Goal: Find specific page/section: Find specific page/section

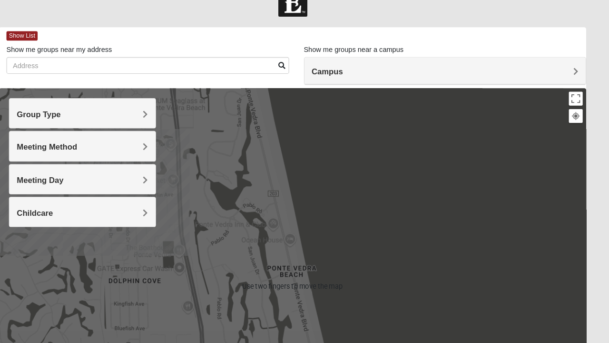
scroll to position [18, 0]
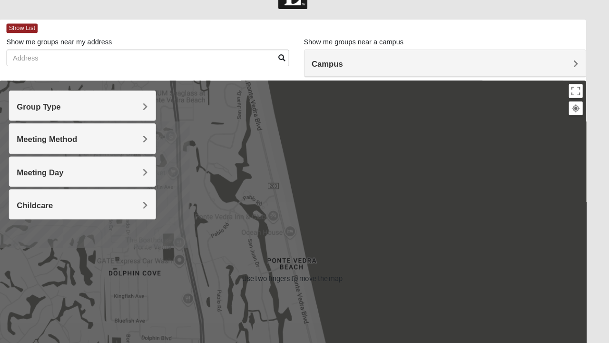
click at [204, 297] on div at bounding box center [304, 280] width 564 height 381
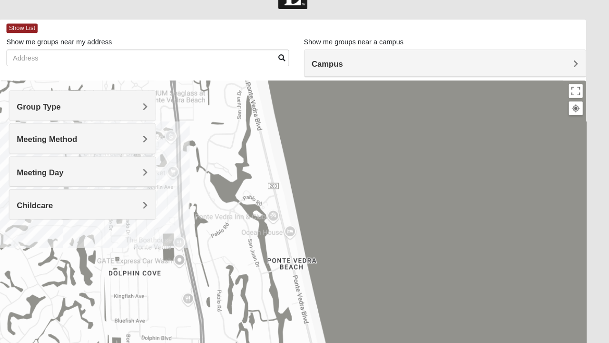
click at [208, 297] on div at bounding box center [304, 280] width 564 height 381
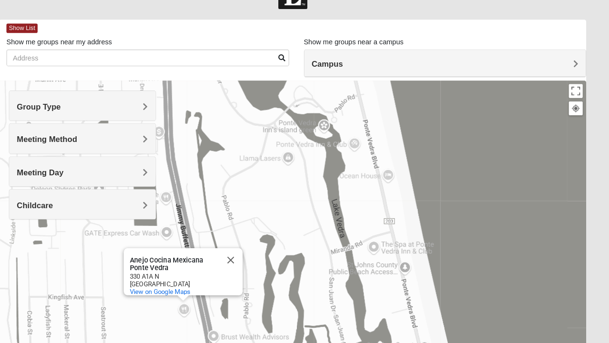
click at [196, 302] on div at bounding box center [200, 299] width 12 height 6
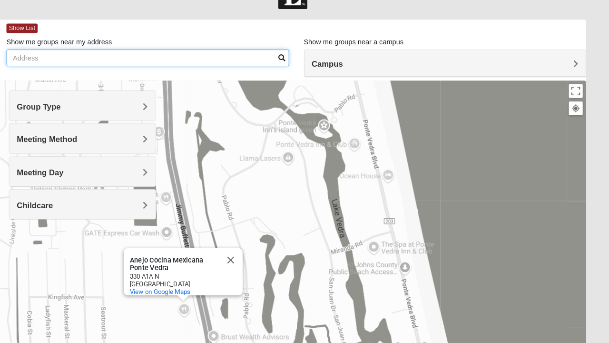
click at [176, 69] on input "Show me groups near my address" at bounding box center [165, 68] width 272 height 16
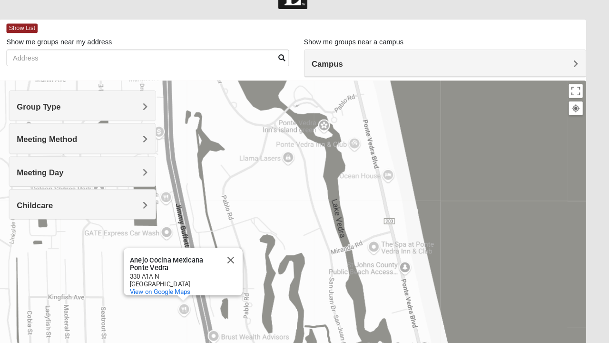
click at [82, 113] on span "Group Type" at bounding box center [60, 115] width 42 height 8
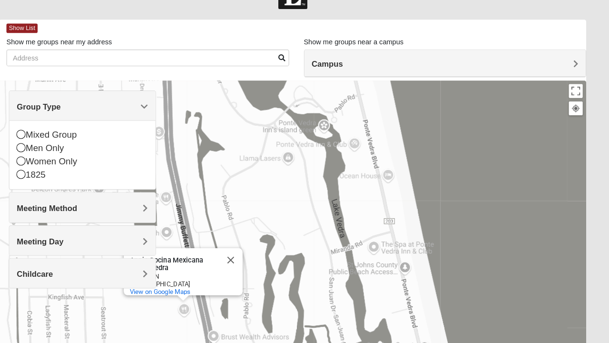
click at [94, 143] on div "Mixed Group" at bounding box center [102, 142] width 126 height 13
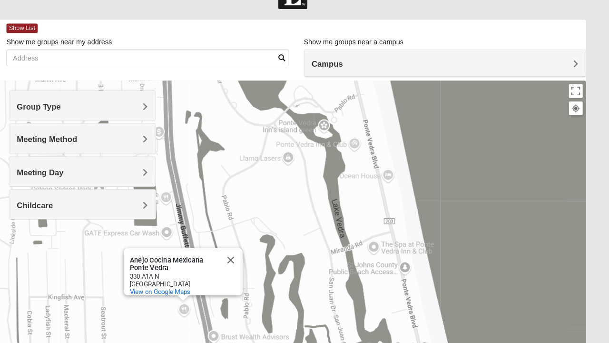
click at [82, 114] on span "Group Type" at bounding box center [60, 115] width 42 height 8
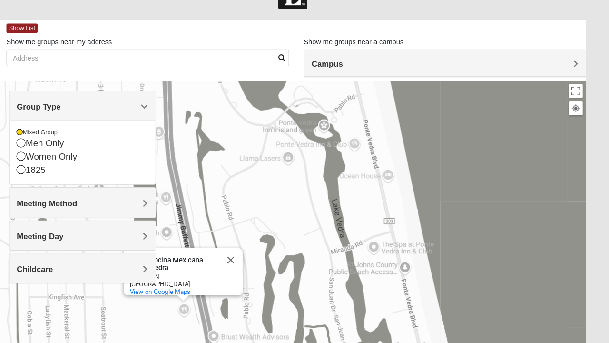
click at [82, 114] on span "Group Type" at bounding box center [60, 115] width 42 height 8
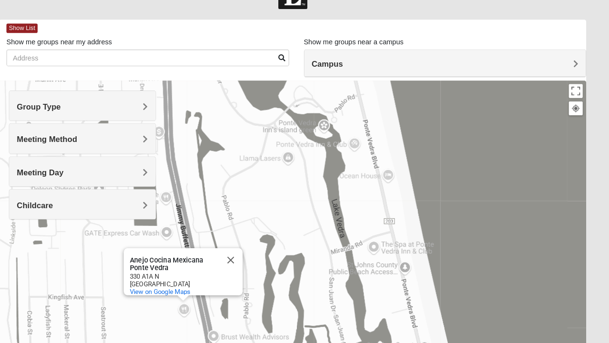
click at [169, 140] on div "Meeting Method" at bounding box center [102, 146] width 140 height 28
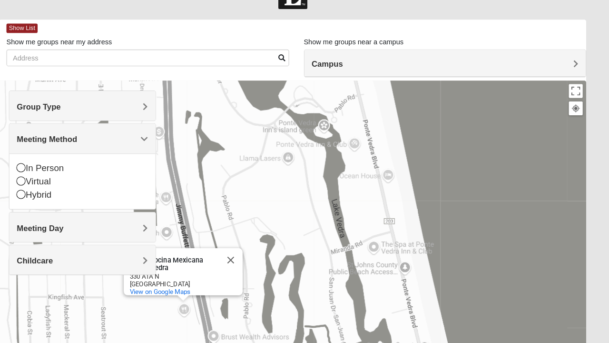
click at [43, 174] on icon at bounding box center [43, 173] width 9 height 9
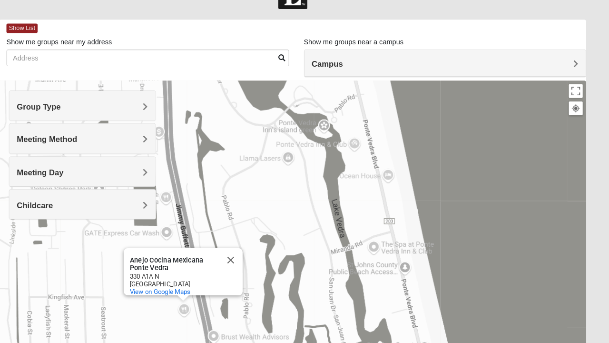
click at [84, 177] on span "Meeting Day" at bounding box center [61, 179] width 45 height 8
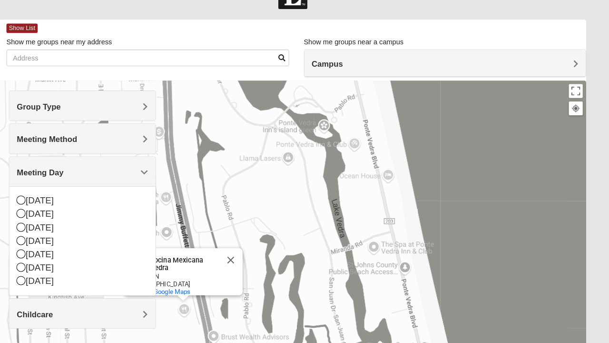
click at [48, 230] on div "[DATE]" at bounding box center [102, 231] width 126 height 13
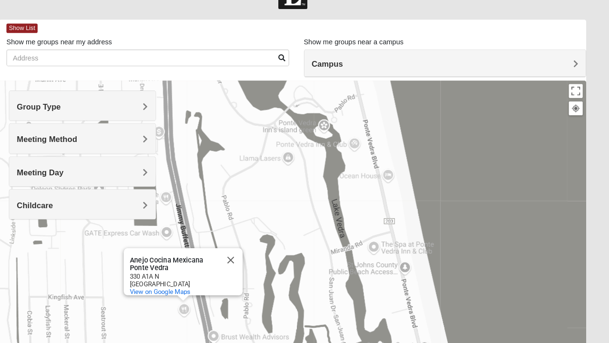
click at [159, 177] on h4 "Meeting Day" at bounding box center [102, 178] width 126 height 9
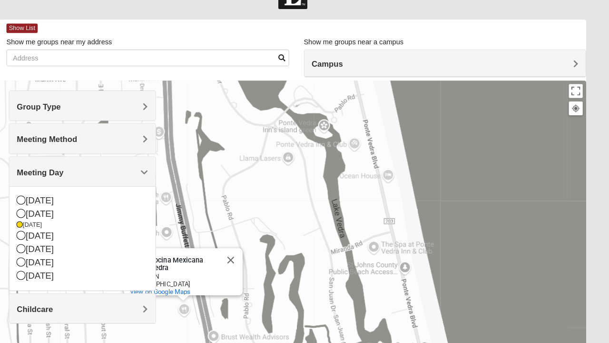
click at [47, 236] on icon at bounding box center [43, 239] width 9 height 9
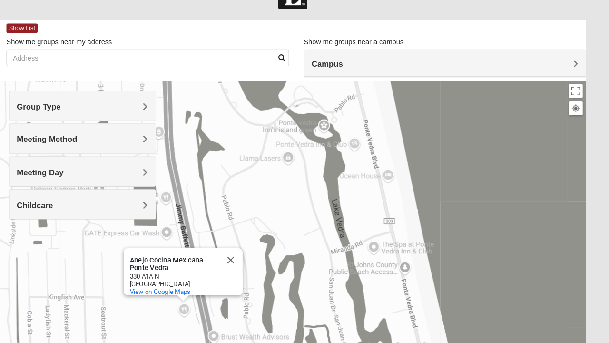
click at [163, 171] on div "Meeting Day" at bounding box center [102, 178] width 140 height 28
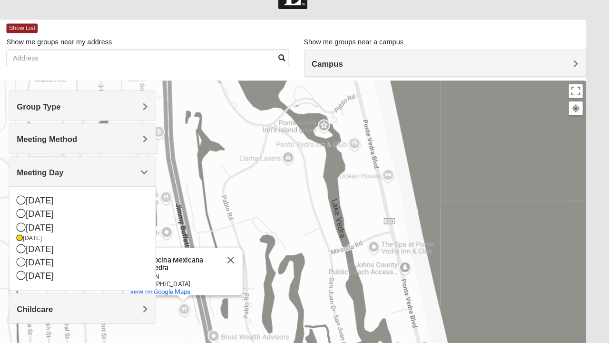
click at [43, 234] on icon at bounding box center [43, 230] width 9 height 9
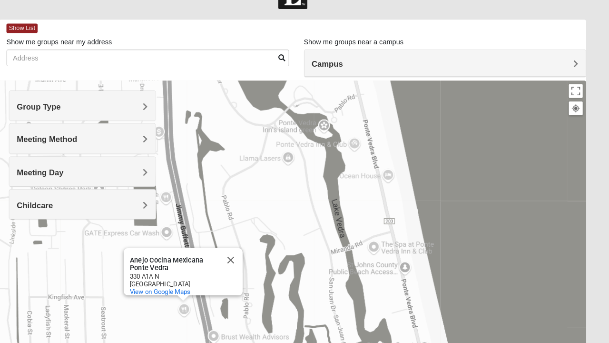
click at [159, 206] on h4 "Childcare" at bounding box center [102, 210] width 126 height 9
click at [49, 234] on div "Yes" at bounding box center [102, 237] width 126 height 13
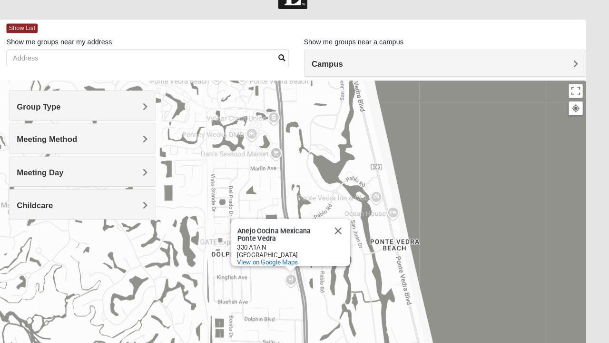
click at [57, 43] on span "Show List" at bounding box center [44, 40] width 30 height 9
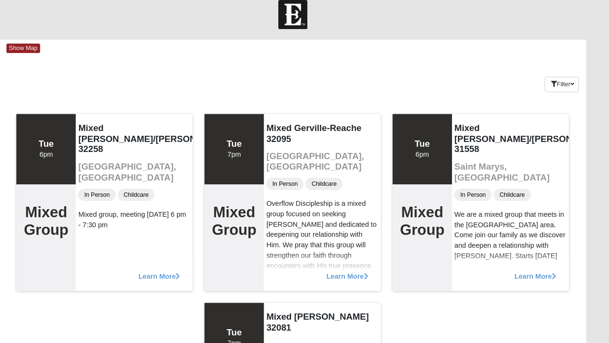
scroll to position [10, 0]
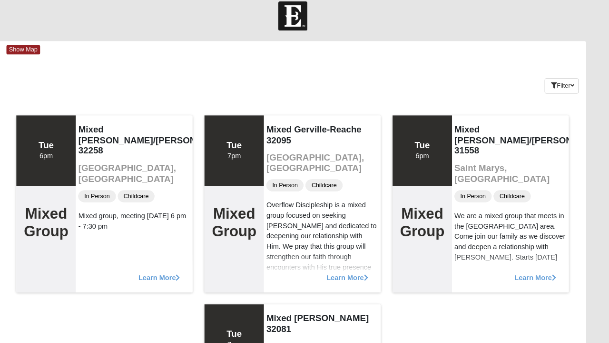
click at [51, 49] on span "Show Map" at bounding box center [45, 47] width 32 height 9
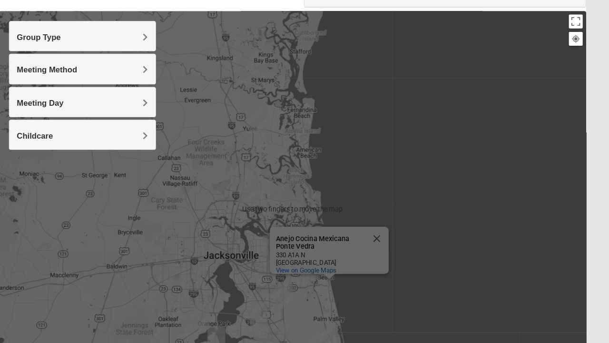
scroll to position [122, 0]
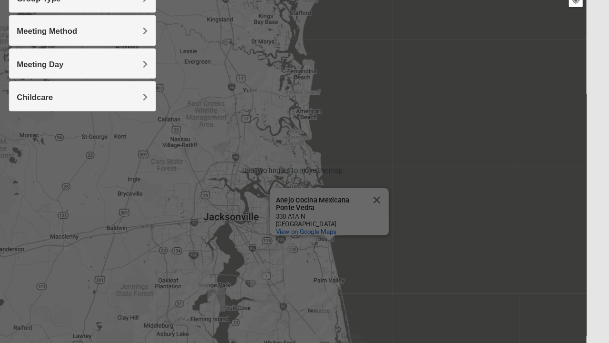
click at [385, 196] on button "Close" at bounding box center [385, 205] width 23 height 23
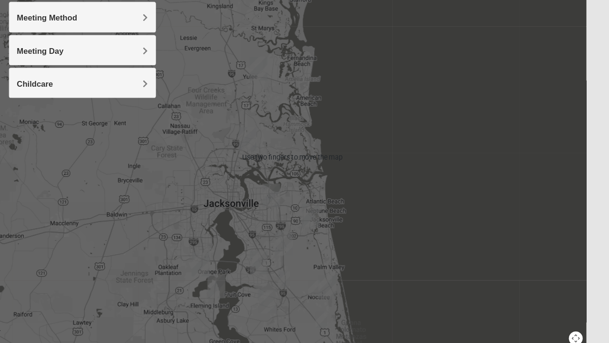
scroll to position [181, 0]
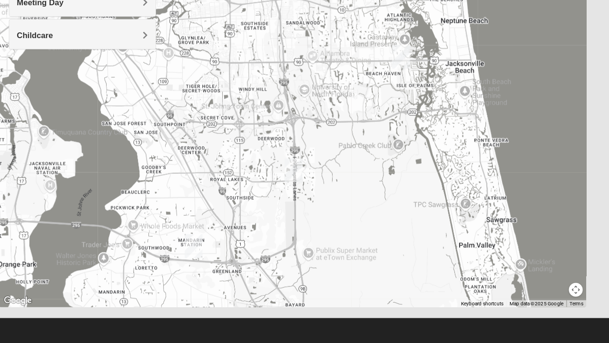
click at [305, 179] on img "Baymeadows" at bounding box center [305, 176] width 25 height 30
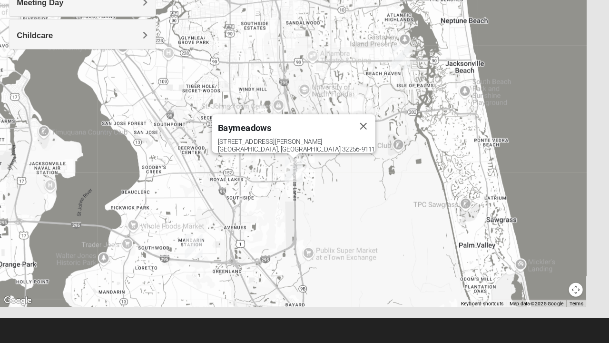
click at [279, 146] on div "[STREET_ADDRESS][PERSON_NAME]" at bounding box center [308, 153] width 151 height 14
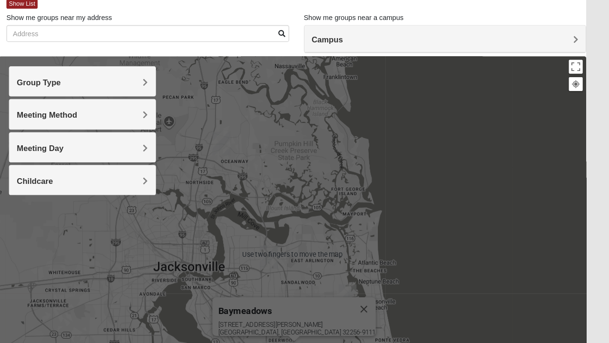
scroll to position [0, 0]
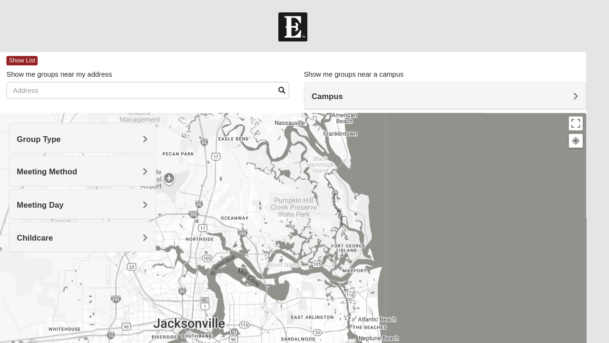
click at [562, 88] on h4 "Campus" at bounding box center [451, 92] width 256 height 9
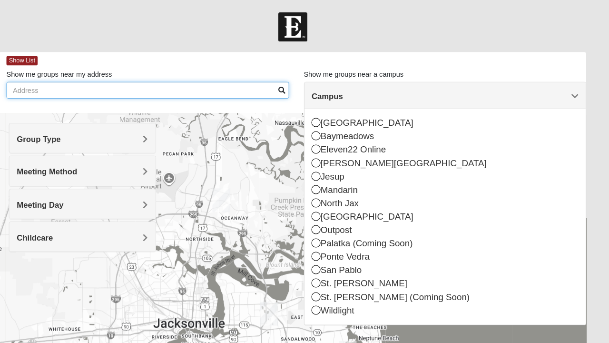
click at [85, 84] on input "Show me groups near my address" at bounding box center [165, 86] width 272 height 16
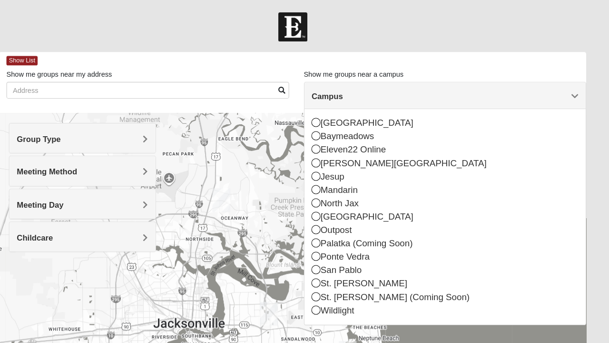
click at [134, 123] on div "Group Type" at bounding box center [102, 132] width 140 height 28
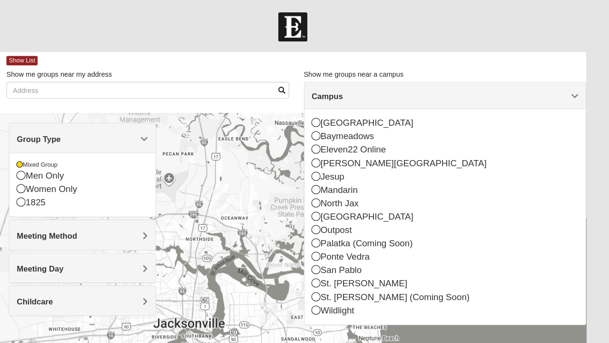
click at [66, 167] on div "Men Only" at bounding box center [102, 168] width 126 height 13
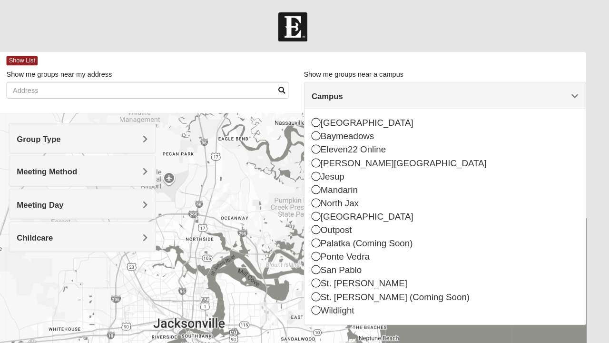
click at [152, 126] on div "Group Type" at bounding box center [102, 132] width 140 height 28
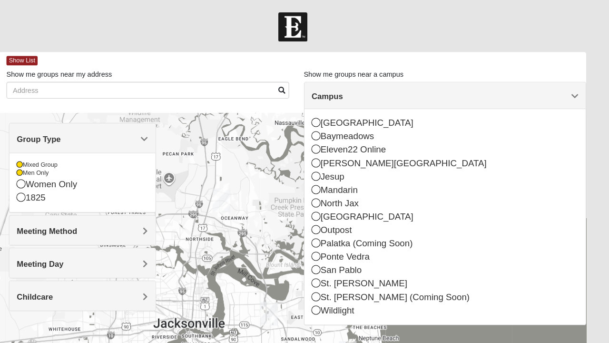
click at [51, 159] on div "Mixed Group" at bounding box center [102, 158] width 126 height 8
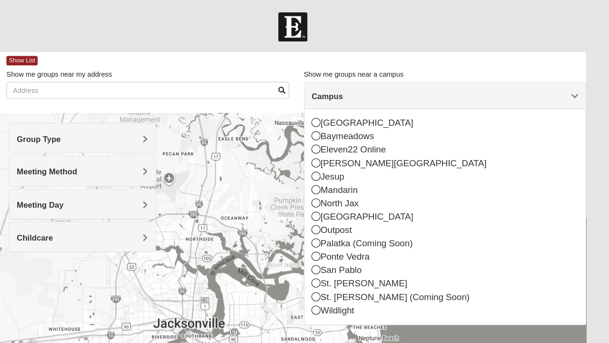
click at [153, 132] on h4 "Group Type" at bounding box center [102, 133] width 126 height 9
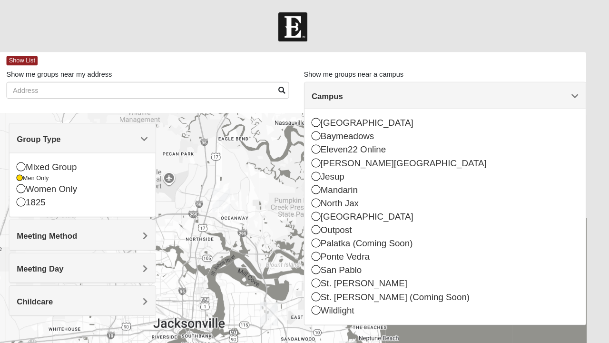
click at [148, 216] on div "Meeting Method" at bounding box center [102, 225] width 140 height 28
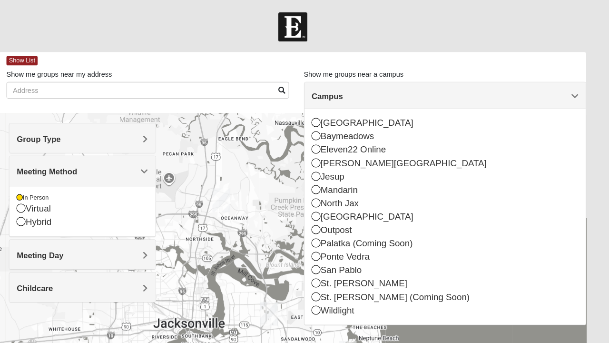
click at [124, 239] on div "Meeting Day" at bounding box center [102, 244] width 140 height 28
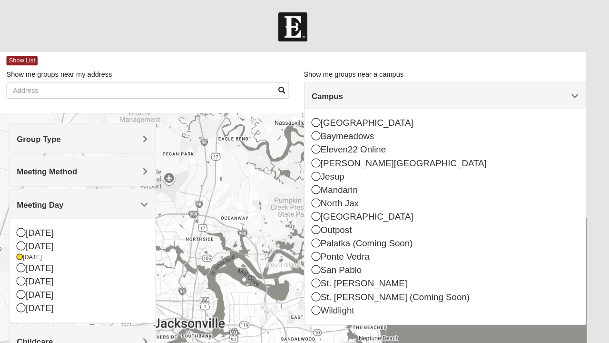
click at [49, 244] on div "[DATE]" at bounding box center [102, 247] width 126 height 8
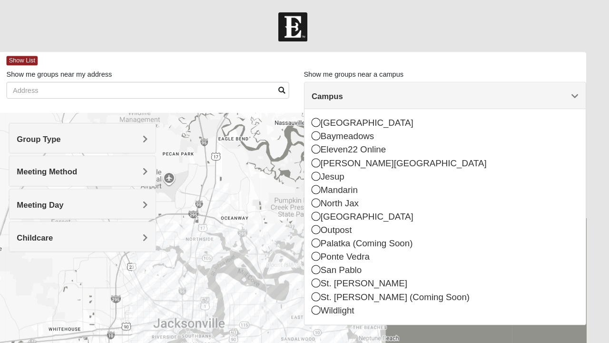
click at [44, 59] on span "Show List" at bounding box center [44, 58] width 30 height 9
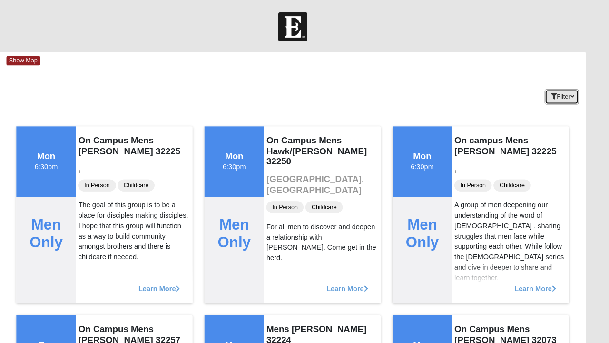
click at [573, 92] on icon "button" at bounding box center [573, 93] width 4 height 6
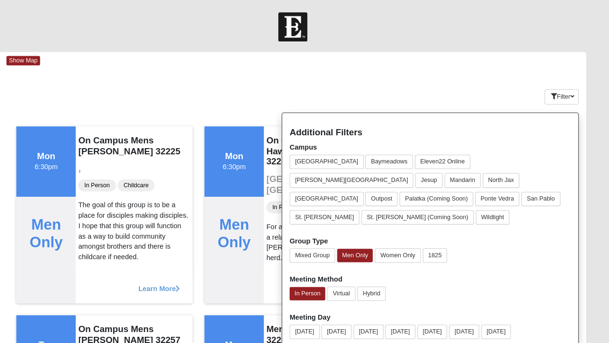
click at [507, 67] on div "Show Map" at bounding box center [307, 58] width 557 height 17
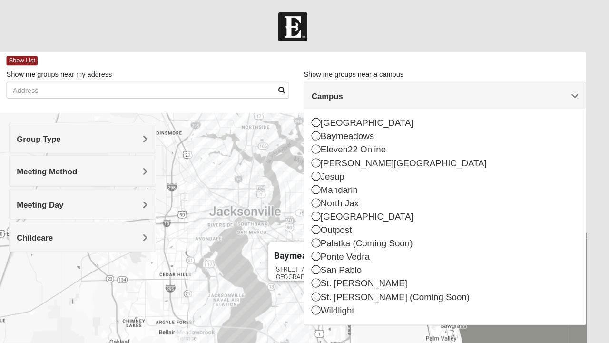
click at [222, 39] on div at bounding box center [304, 26] width 609 height 28
